Goal: Transaction & Acquisition: Purchase product/service

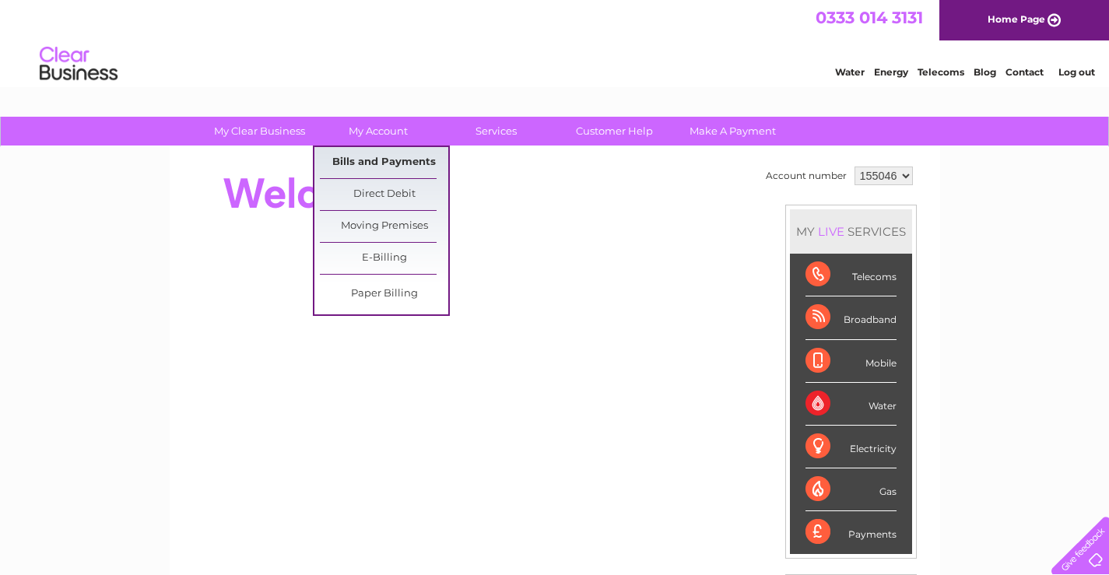
click at [374, 164] on link "Bills and Payments" at bounding box center [384, 162] width 128 height 31
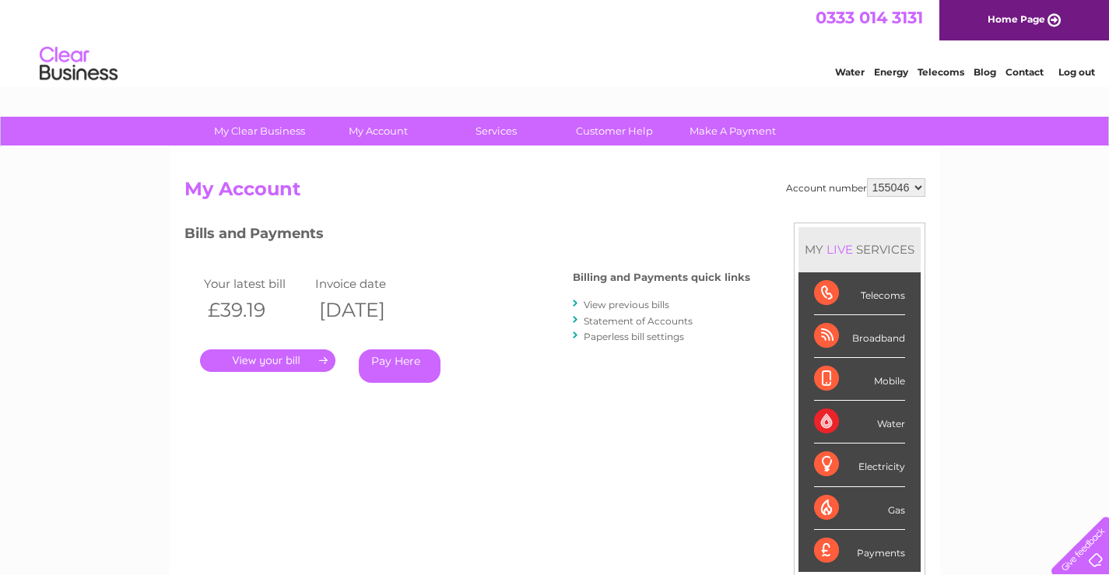
click at [400, 361] on link "Pay Here" at bounding box center [400, 365] width 82 height 33
click at [286, 363] on link "." at bounding box center [267, 360] width 135 height 23
click at [616, 322] on link "Statement of Accounts" at bounding box center [638, 321] width 109 height 12
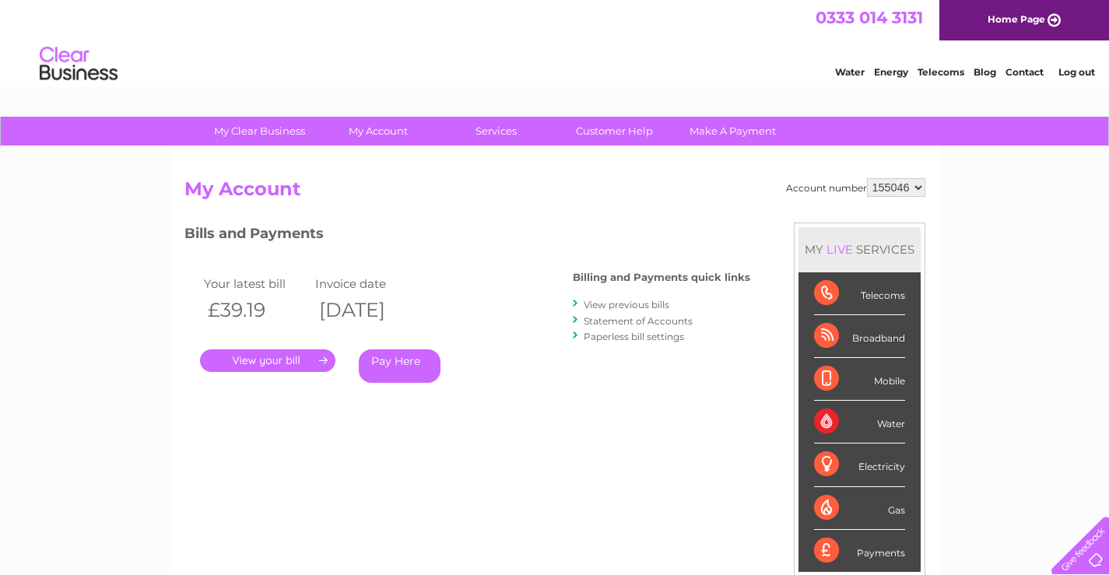
click at [616, 322] on link "Statement of Accounts" at bounding box center [638, 321] width 109 height 12
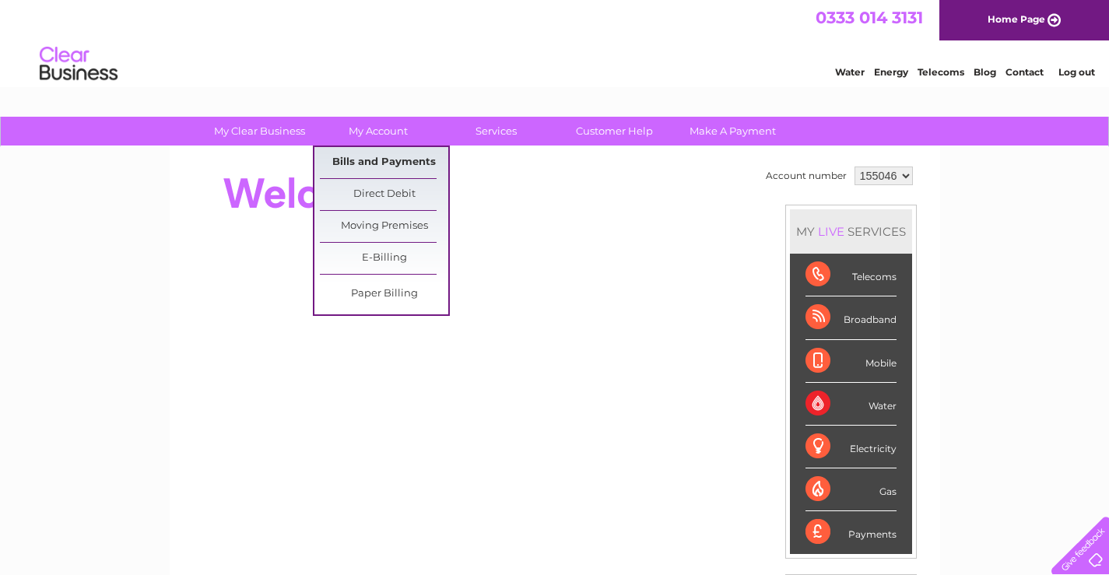
click at [370, 160] on link "Bills and Payments" at bounding box center [384, 162] width 128 height 31
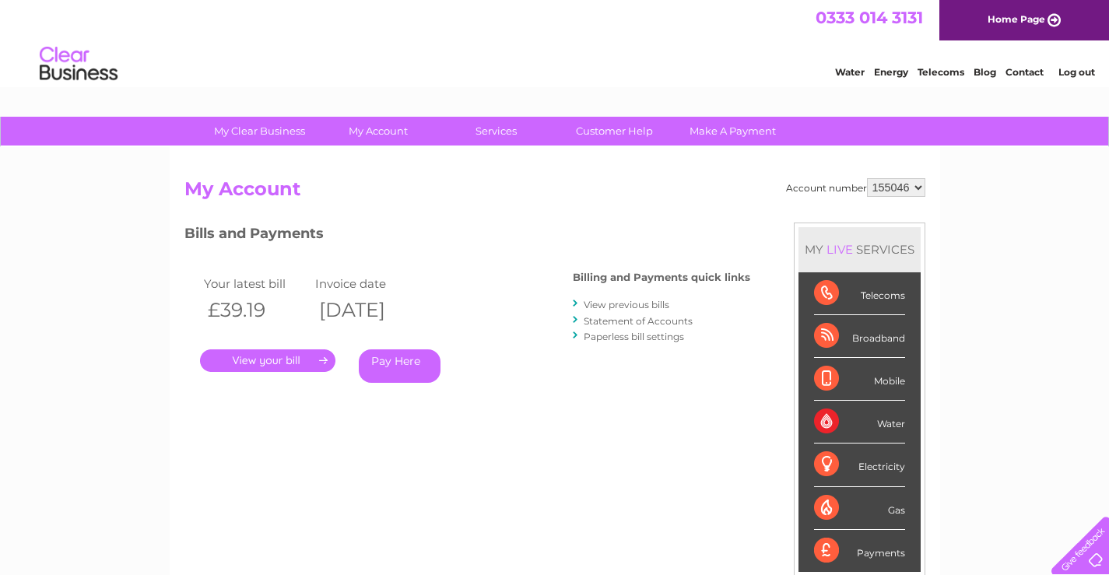
click at [605, 321] on link "Statement of Accounts" at bounding box center [638, 321] width 109 height 12
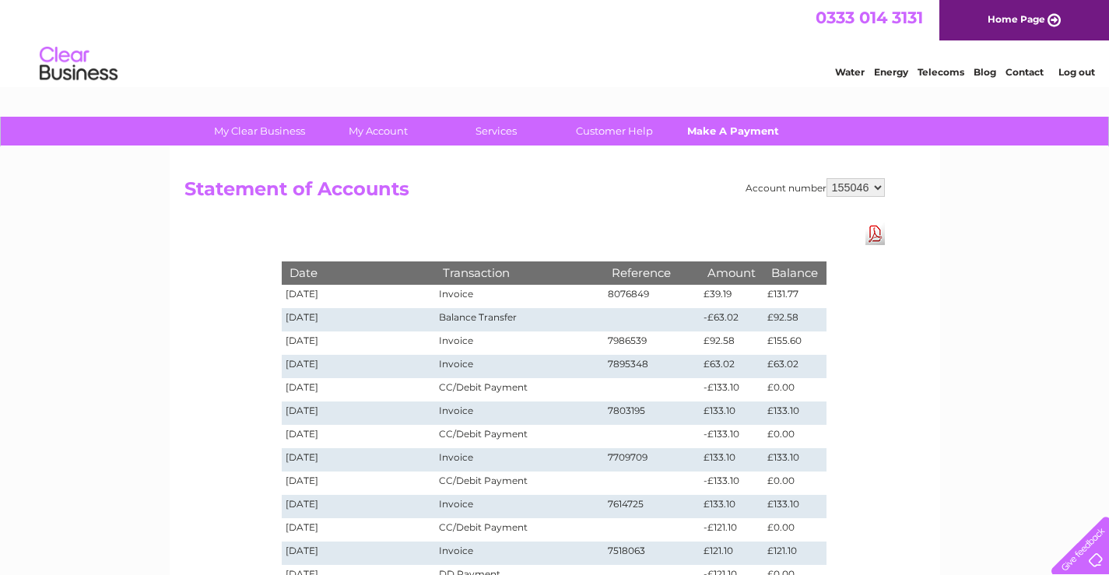
click at [732, 133] on link "Make A Payment" at bounding box center [733, 131] width 128 height 29
